Goal: Navigation & Orientation: Find specific page/section

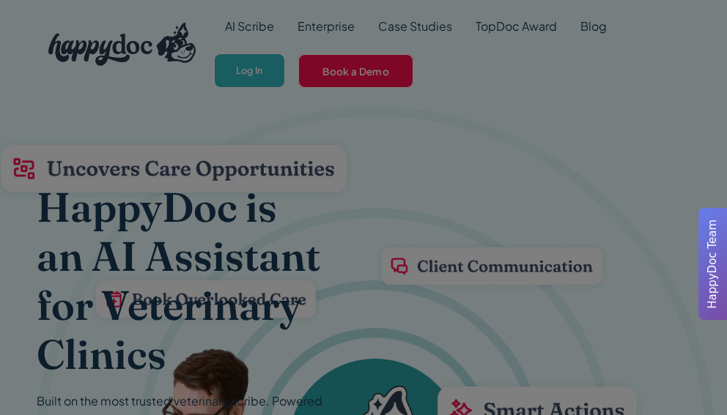
click at [259, 73] on div at bounding box center [363, 207] width 727 height 415
click at [196, 150] on div at bounding box center [363, 207] width 727 height 415
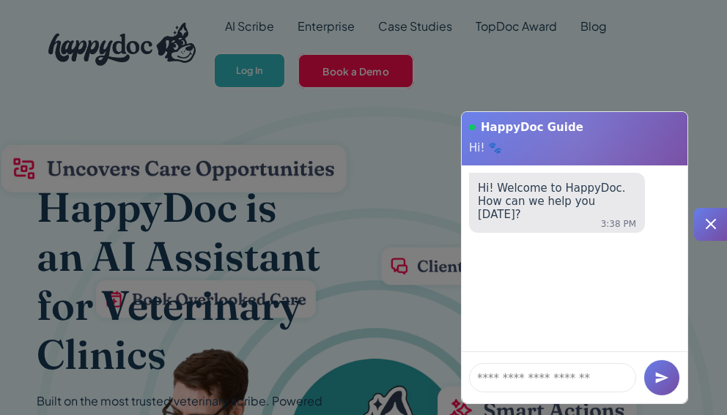
drag, startPoint x: 436, startPoint y: 41, endPoint x: 443, endPoint y: 34, distance: 9.9
click at [438, 40] on div at bounding box center [363, 207] width 727 height 415
